Goal: Task Accomplishment & Management: Manage account settings

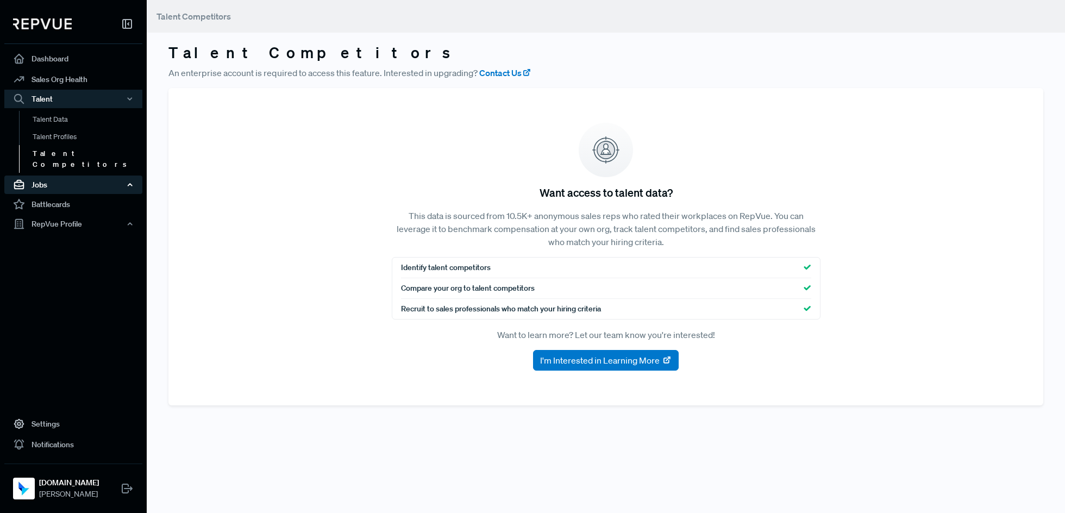
click at [45, 175] on div "Jobs" at bounding box center [73, 184] width 138 height 18
click at [49, 214] on link "Job Ads" at bounding box center [88, 222] width 138 height 17
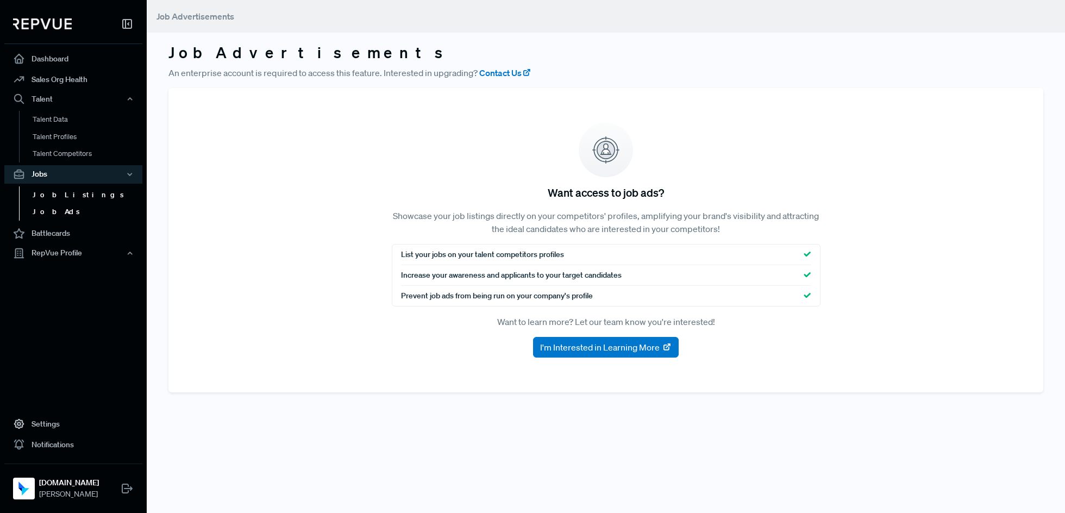
click at [50, 196] on link "Job Listings" at bounding box center [88, 194] width 138 height 17
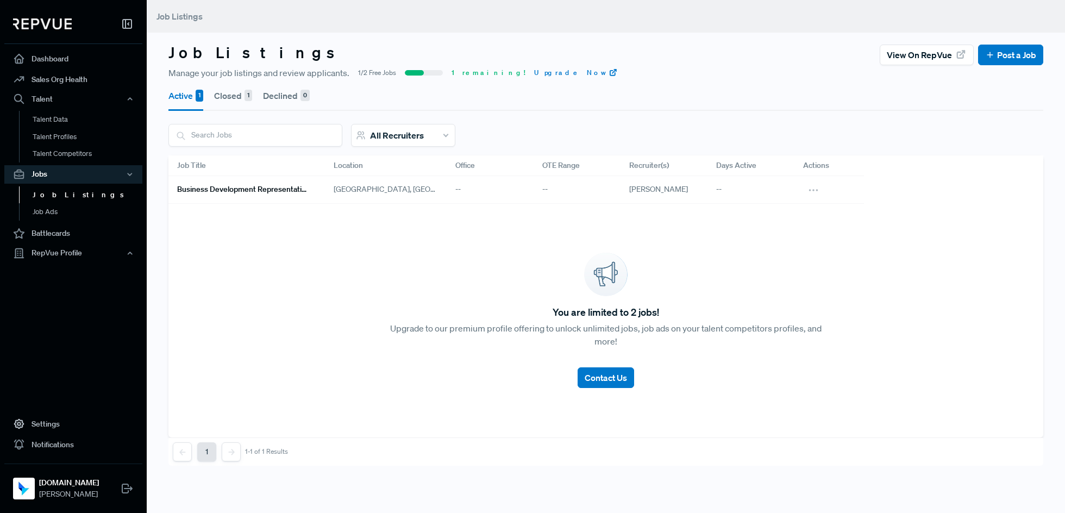
click at [556, 198] on div "--" at bounding box center [577, 190] width 87 height 28
click at [282, 181] on link "Business Development Representative" at bounding box center [242, 189] width 130 height 18
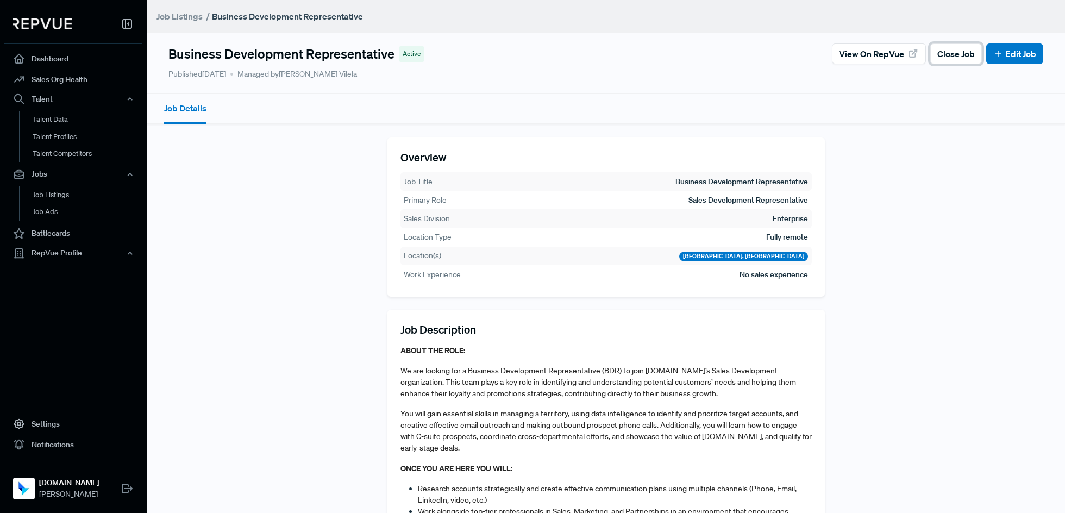
click at [960, 58] on span "Close Job" at bounding box center [955, 53] width 37 height 13
